Goal: Information Seeking & Learning: Learn about a topic

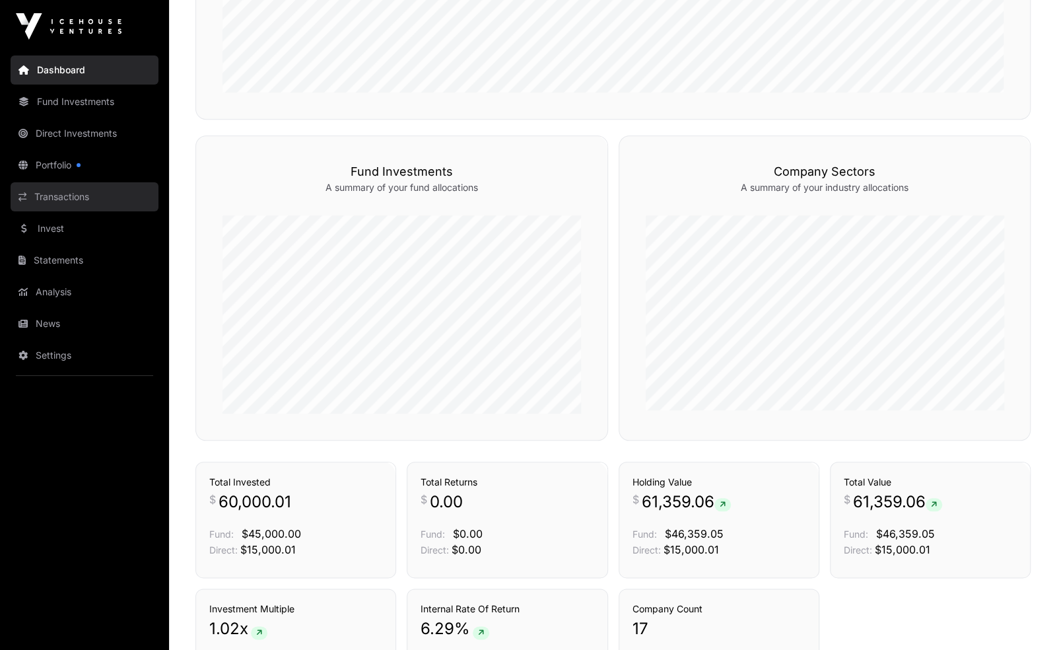
scroll to position [643, 0]
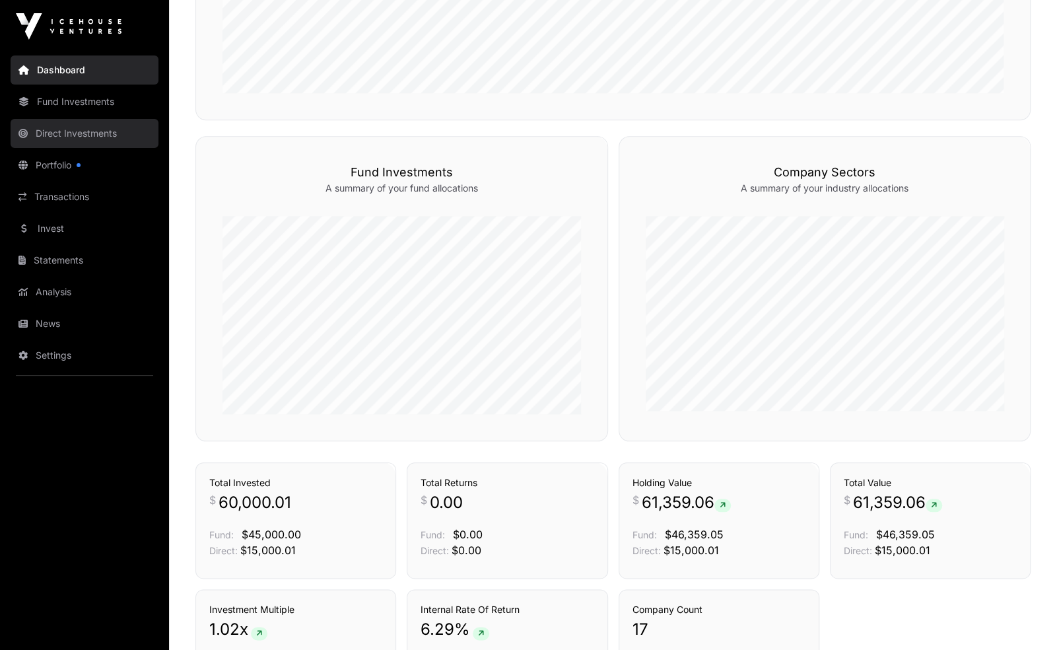
click at [110, 131] on link "Direct Investments" at bounding box center [85, 133] width 148 height 29
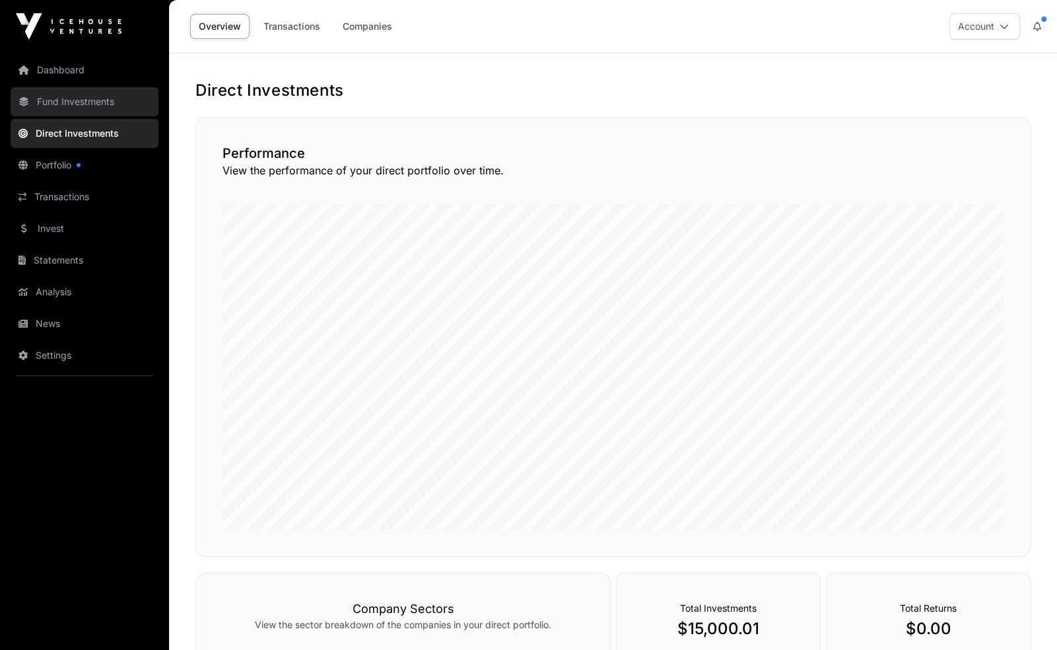
click at [116, 87] on link "Fund Investments" at bounding box center [85, 101] width 148 height 29
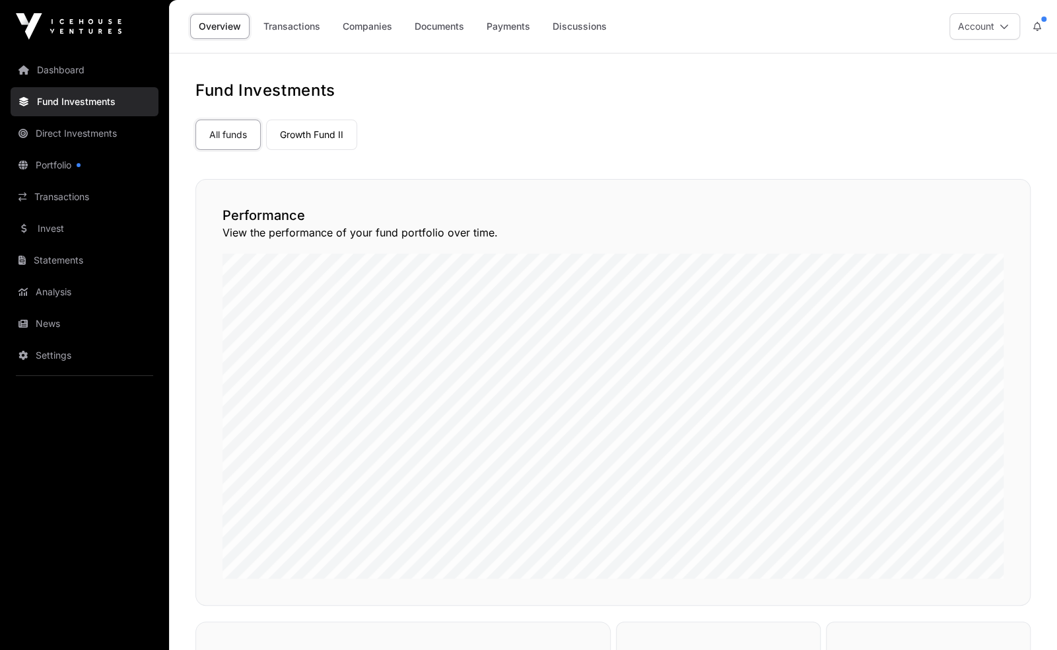
click at [110, 101] on link "Fund Investments" at bounding box center [85, 101] width 148 height 29
click at [79, 223] on link "Invest" at bounding box center [85, 228] width 148 height 29
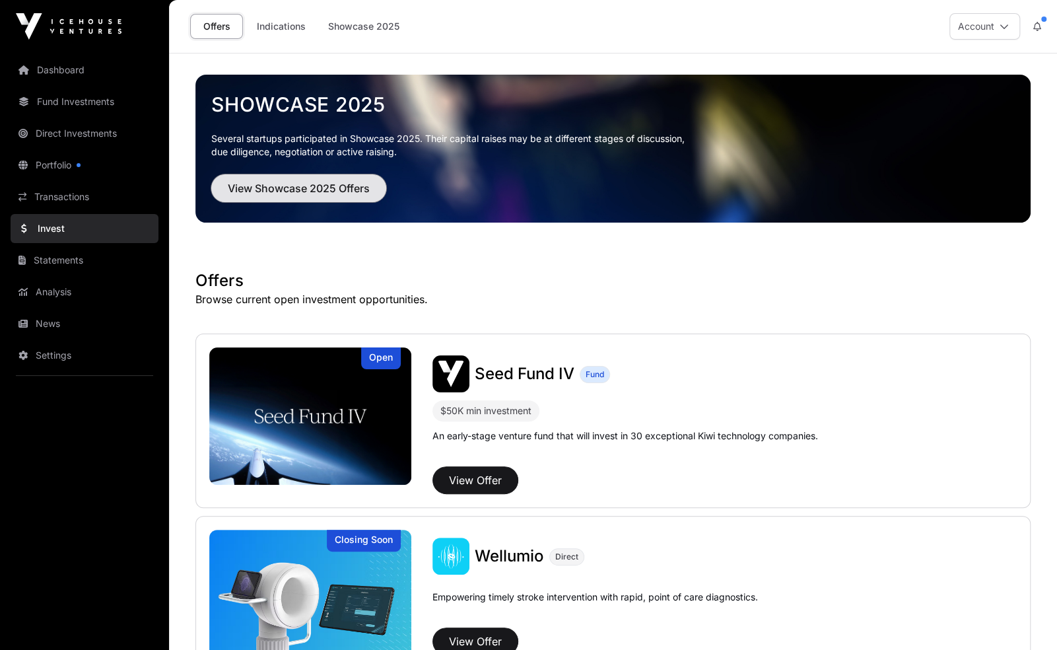
click at [346, 188] on span "View Showcase 2025 Offers" at bounding box center [299, 188] width 142 height 16
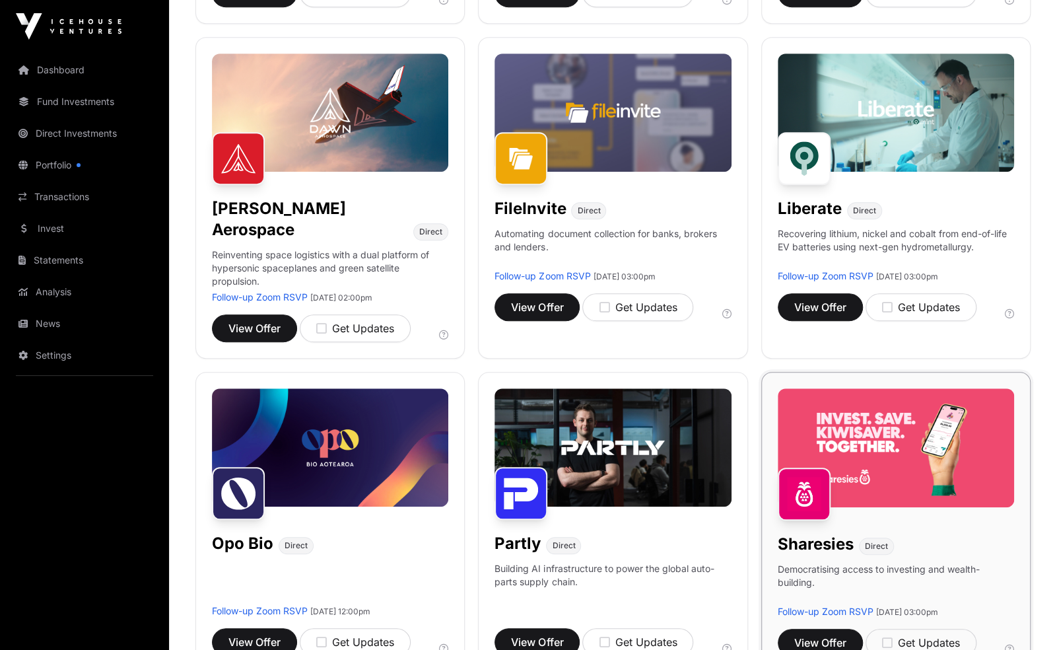
scroll to position [483, 0]
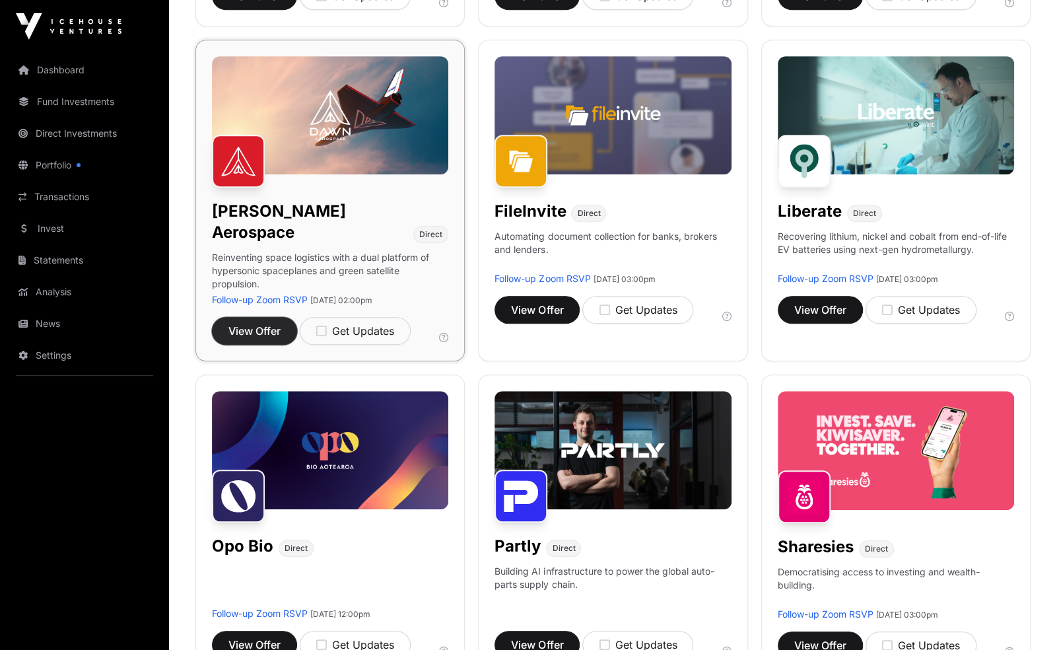
click at [267, 323] on span "View Offer" at bounding box center [254, 331] width 52 height 16
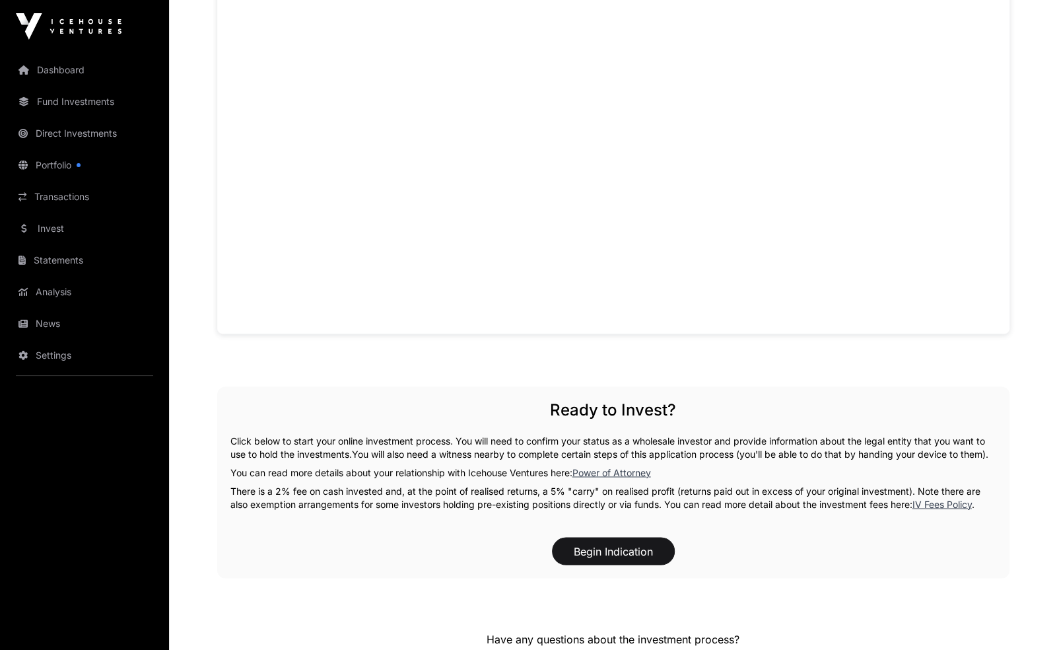
scroll to position [1362, 0]
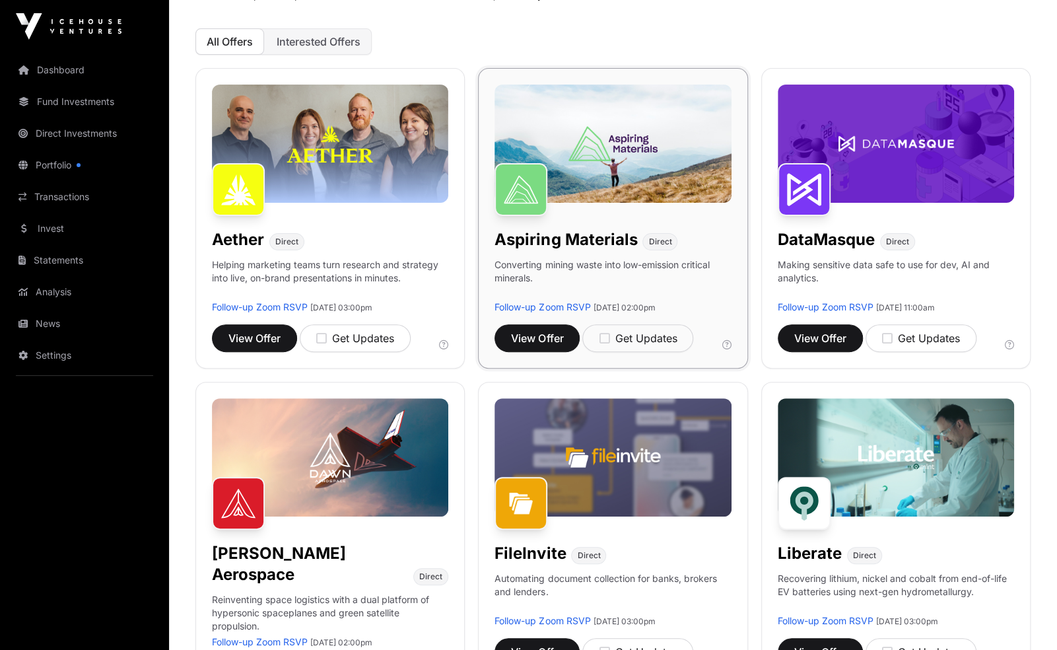
scroll to position [142, 0]
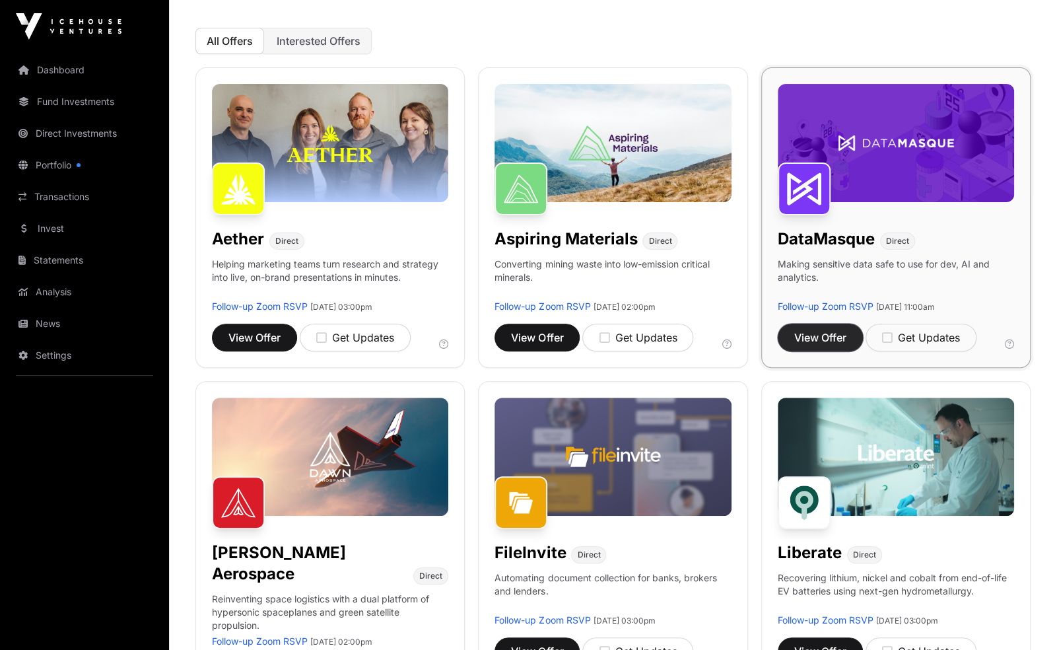
click at [811, 340] on span "View Offer" at bounding box center [820, 338] width 52 height 16
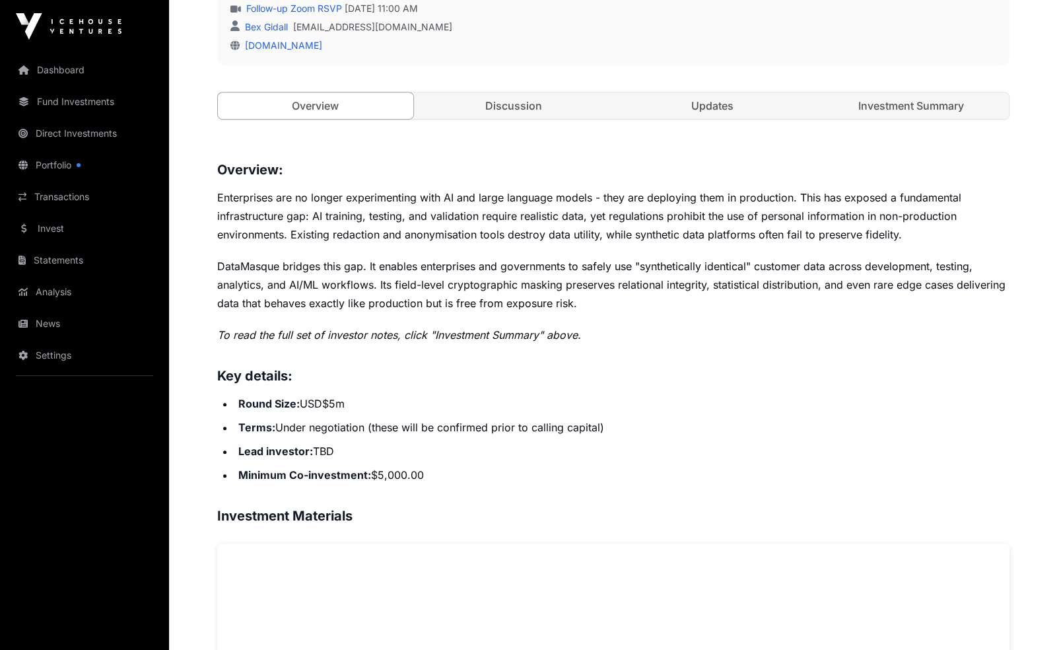
scroll to position [454, 0]
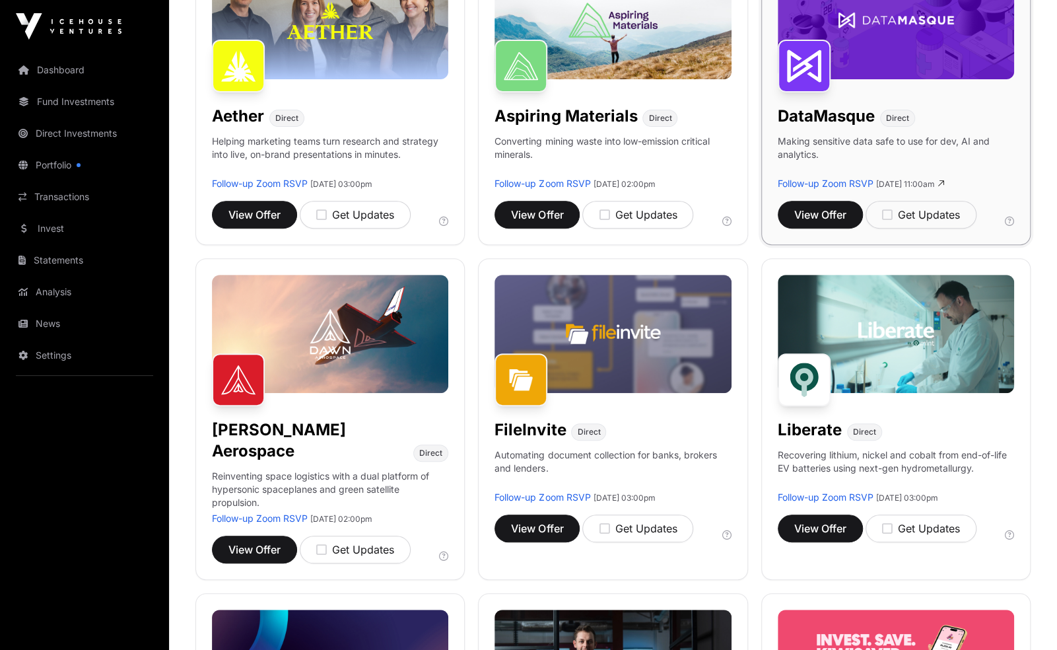
scroll to position [267, 0]
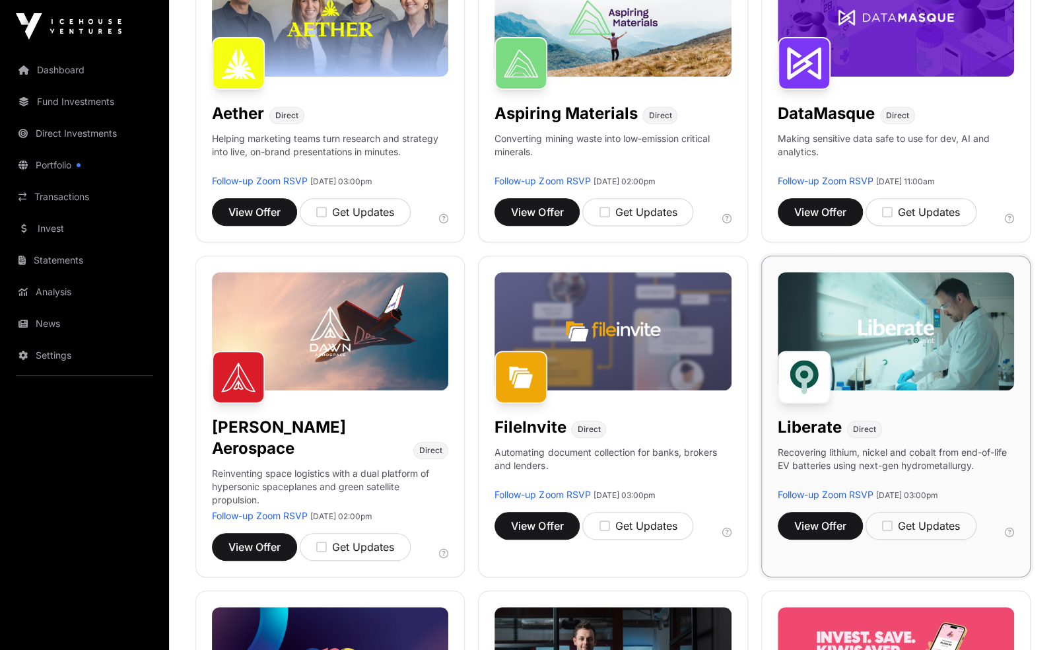
click at [946, 348] on img at bounding box center [896, 331] width 236 height 118
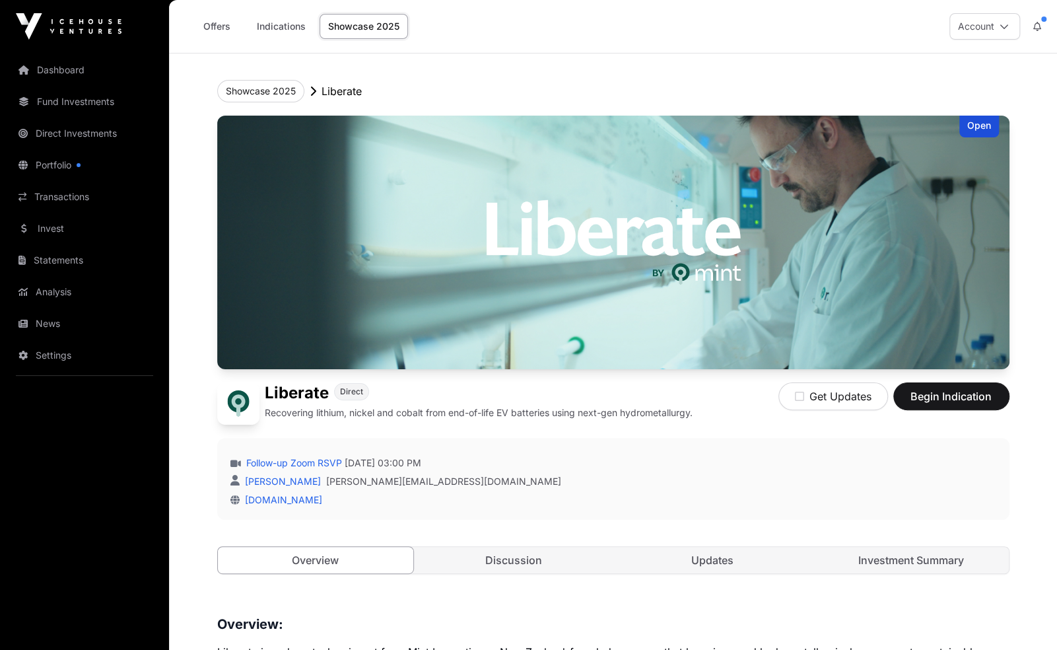
scroll to position [24, 0]
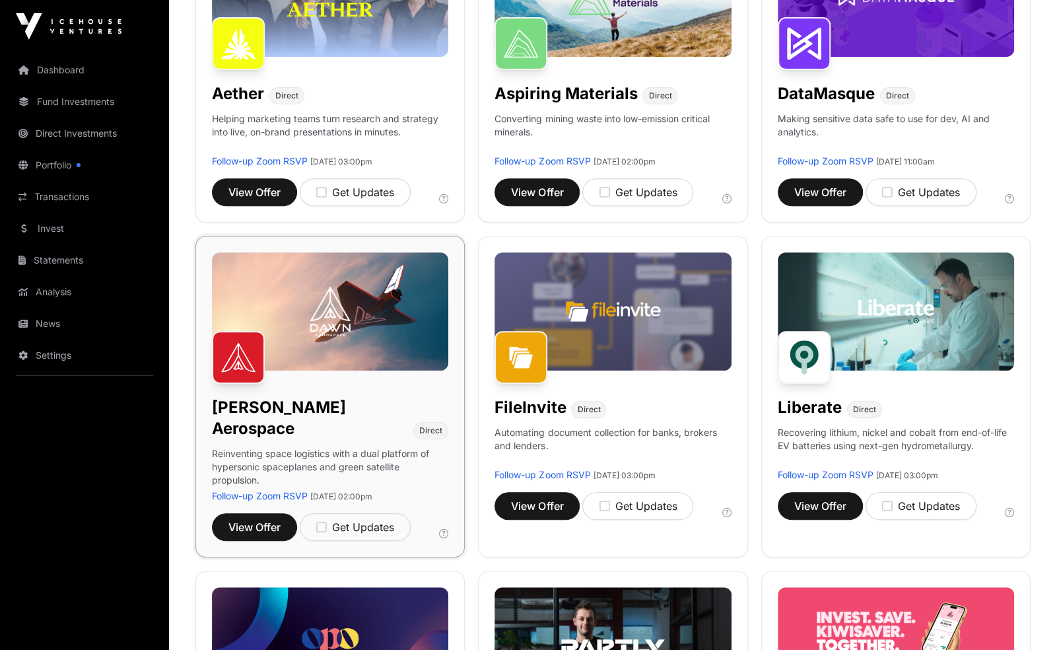
scroll to position [367, 0]
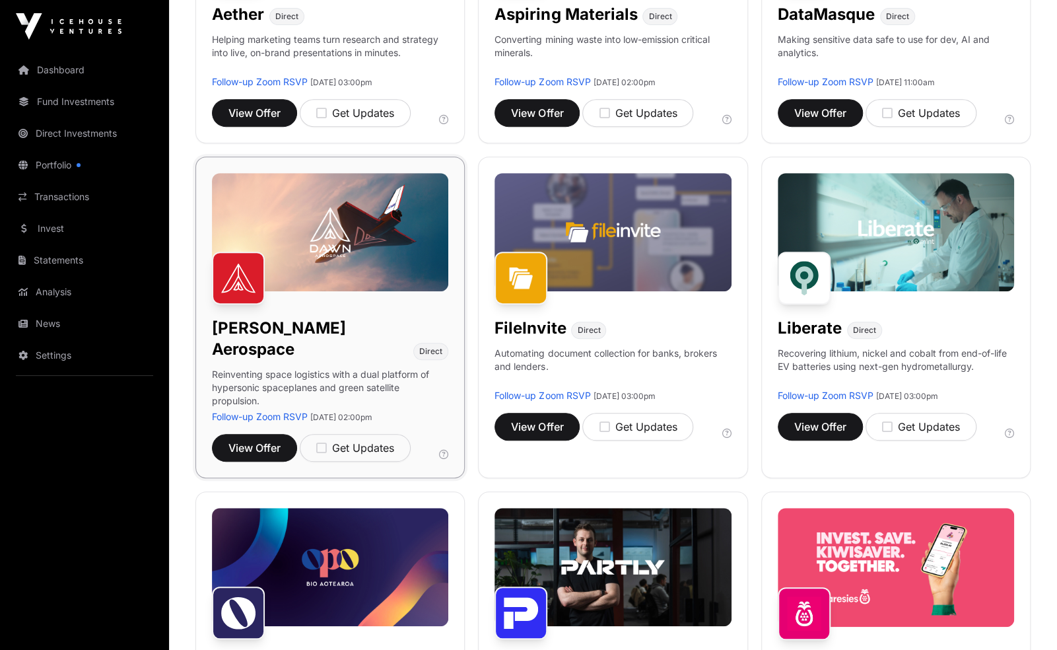
click at [322, 368] on p "Reinventing space logistics with a dual platform of hypersonic spaceplanes and …" at bounding box center [330, 389] width 236 height 42
click at [277, 435] on button "View Offer" at bounding box center [254, 448] width 85 height 28
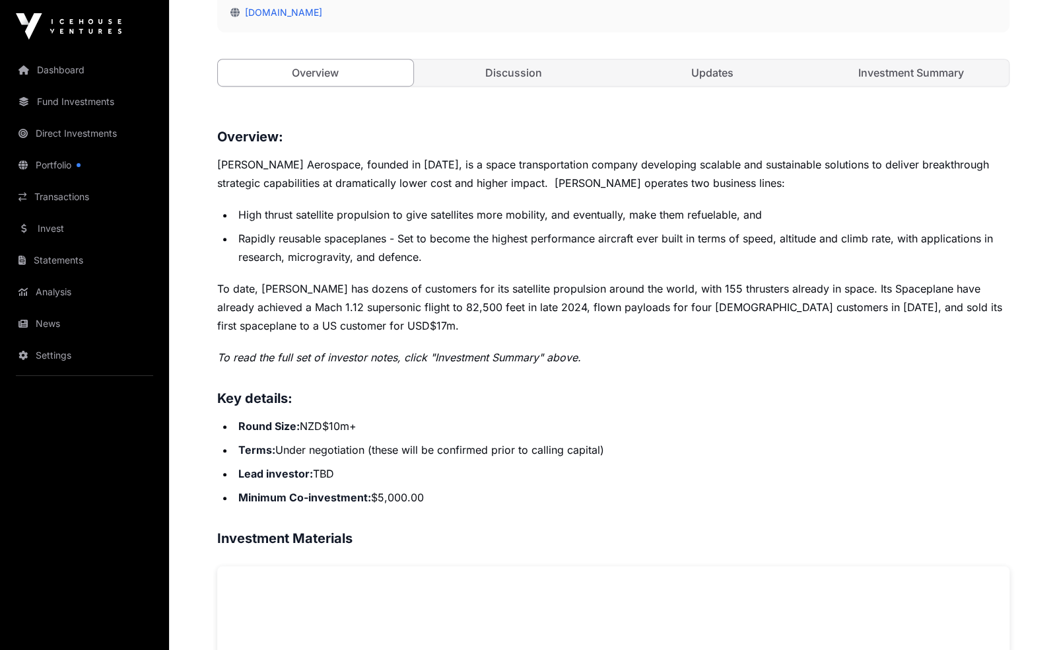
scroll to position [465, 0]
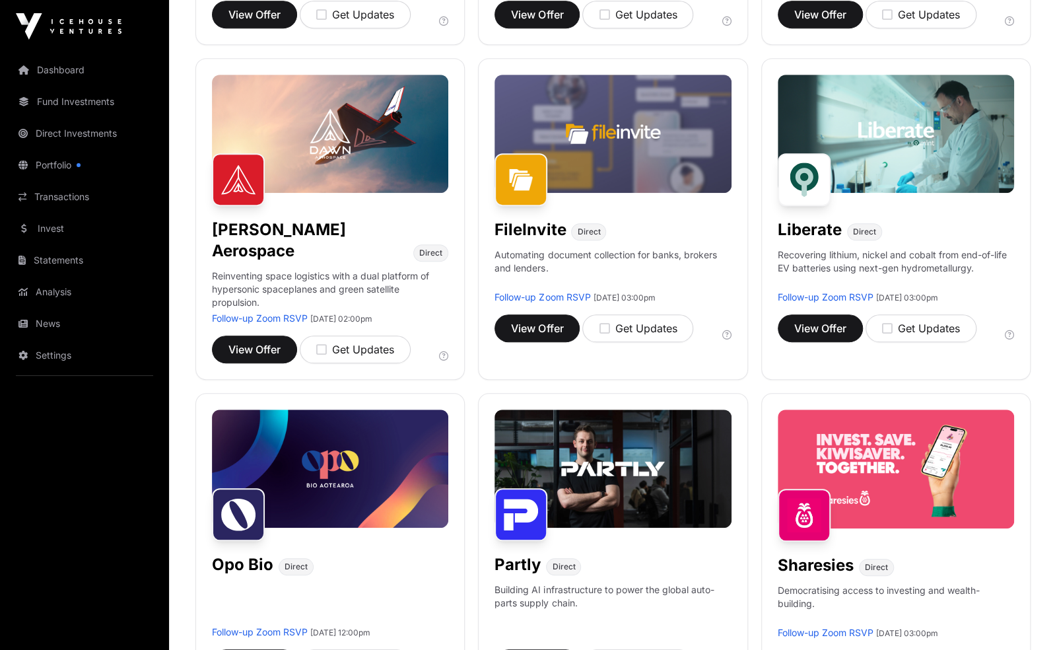
scroll to position [367, 0]
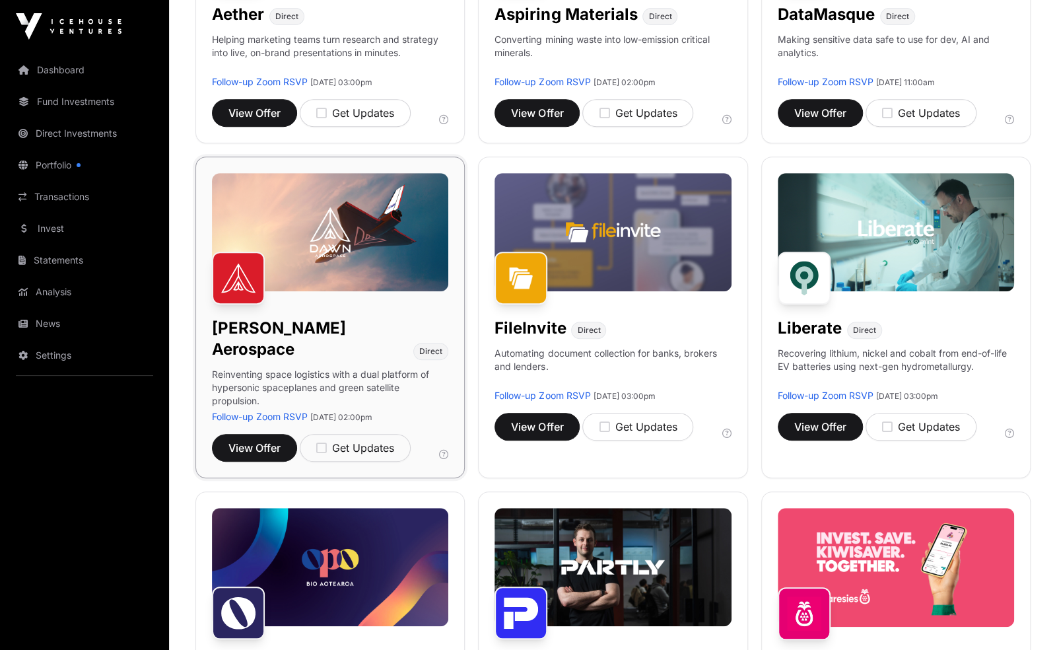
click at [366, 242] on img at bounding box center [330, 232] width 236 height 118
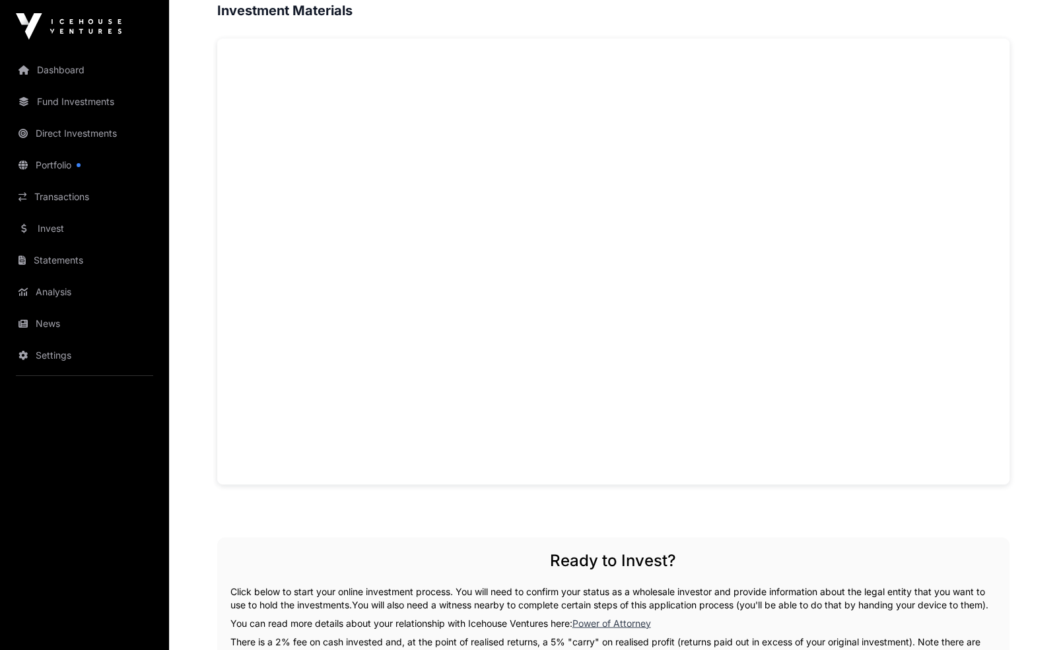
scroll to position [1018, 0]
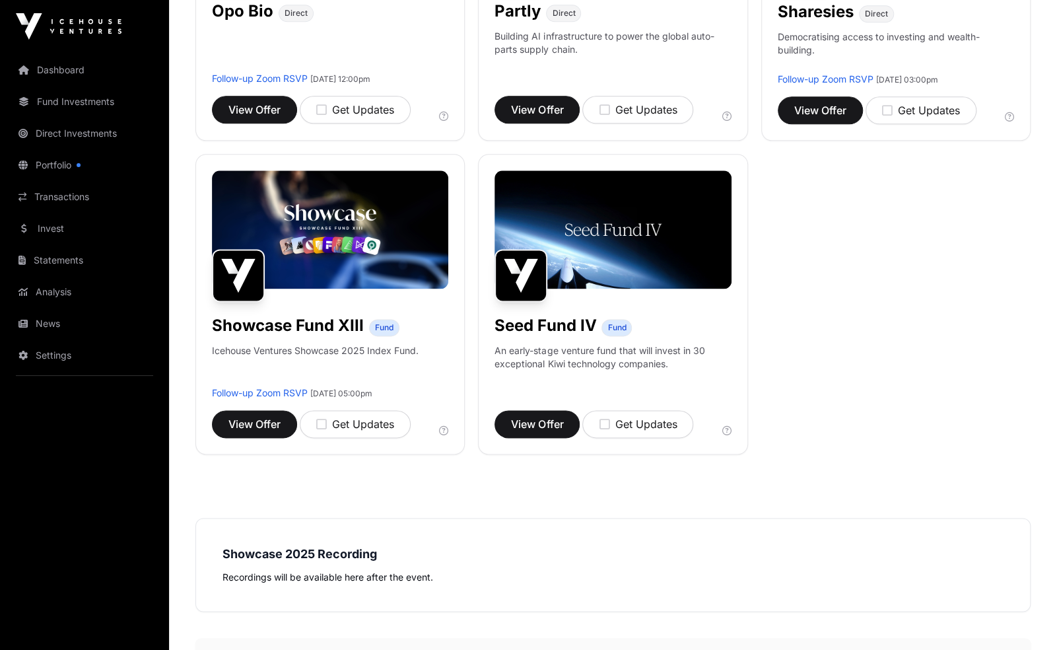
scroll to position [367, 0]
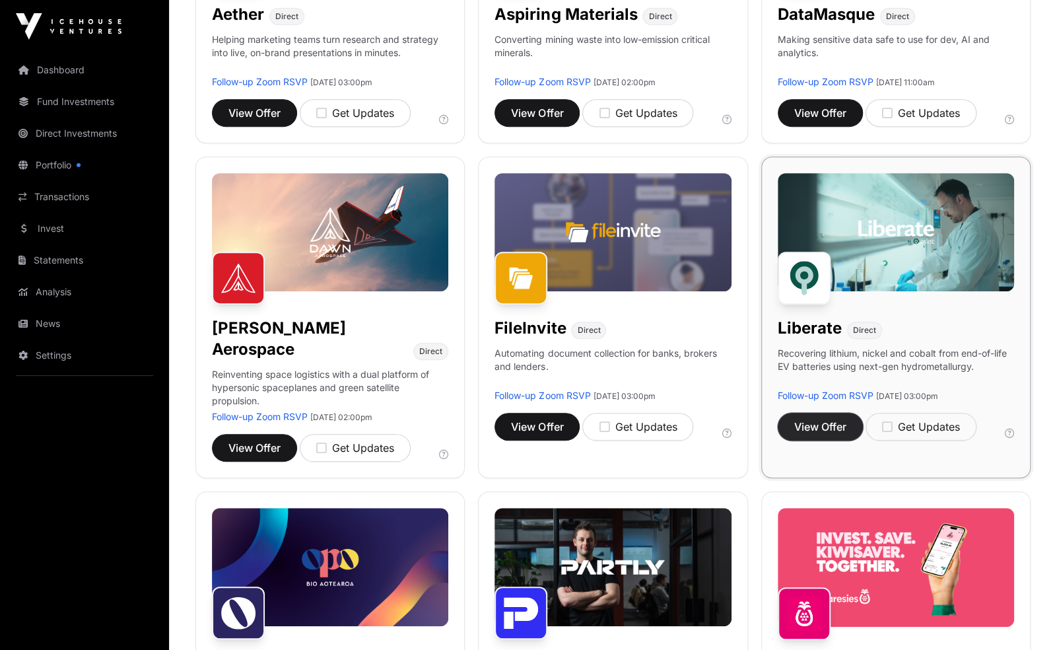
click at [825, 421] on span "View Offer" at bounding box center [820, 427] width 52 height 16
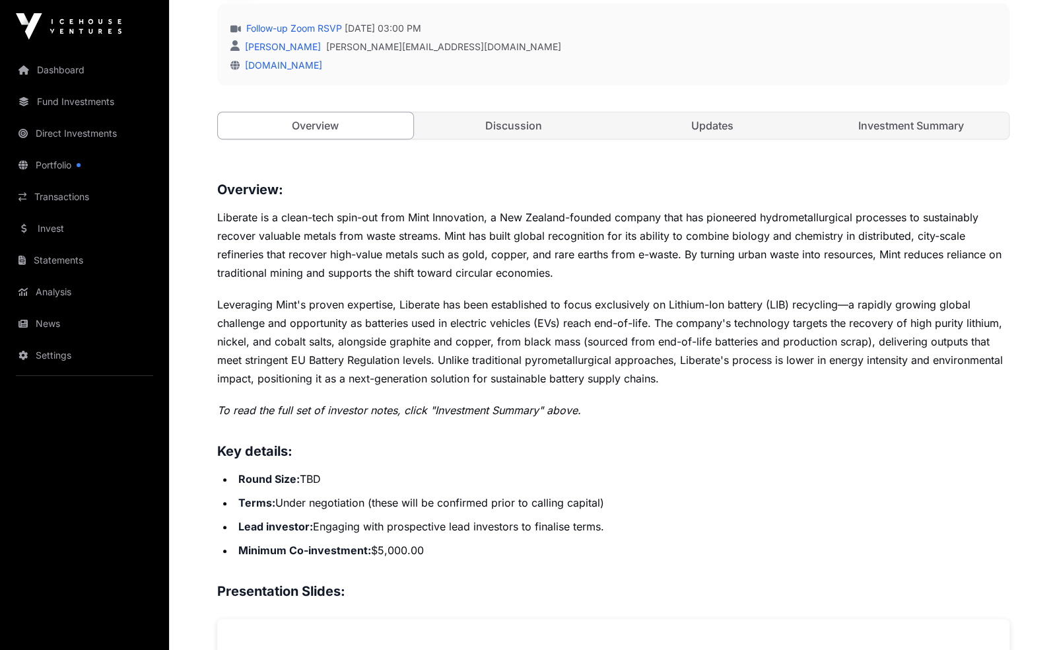
scroll to position [435, 0]
